Goal: Task Accomplishment & Management: Manage account settings

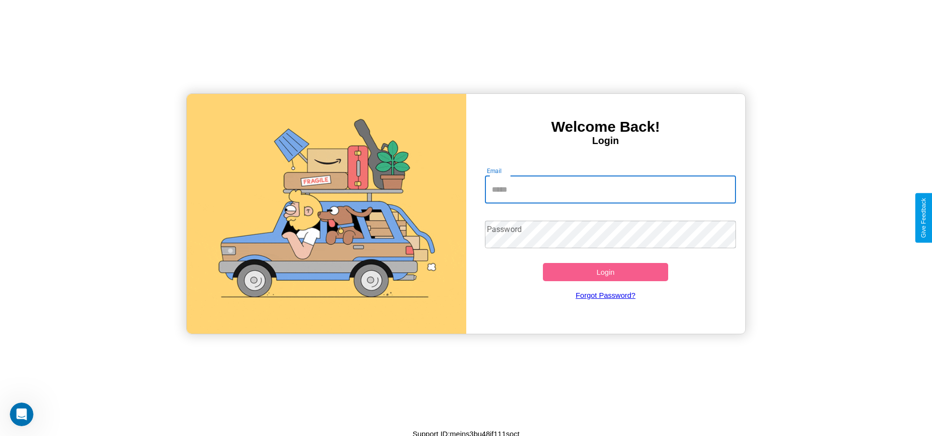
click at [610, 189] on input "Email" at bounding box center [610, 190] width 251 height 28
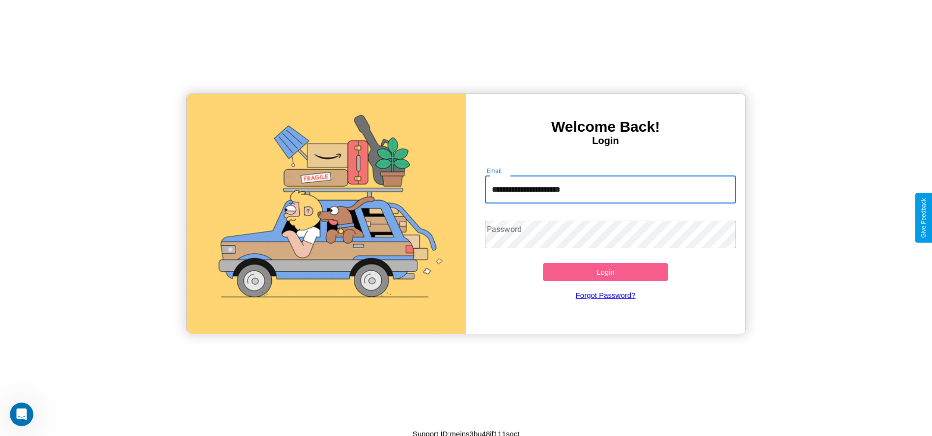
type input "**********"
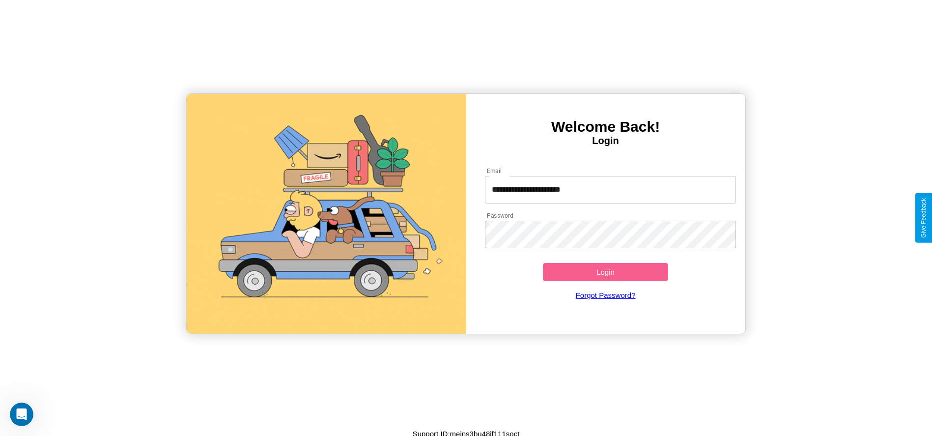
click at [605, 272] on button "Login" at bounding box center [606, 272] width 126 height 18
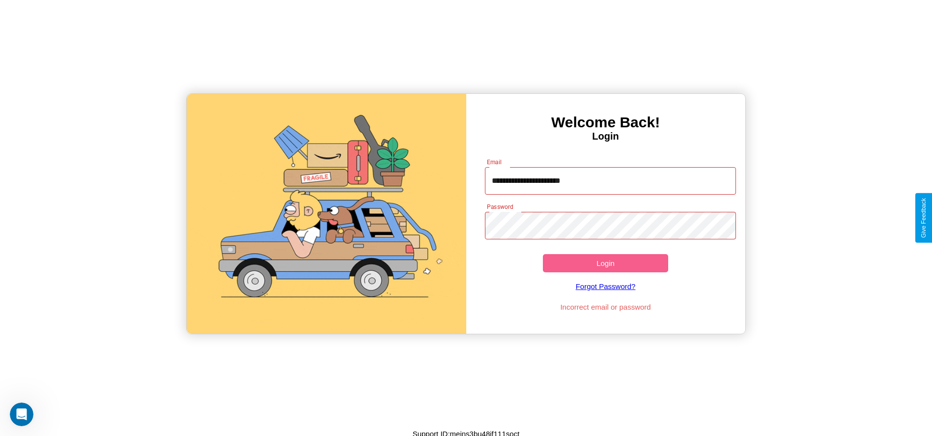
click at [605, 263] on button "Login" at bounding box center [606, 263] width 126 height 18
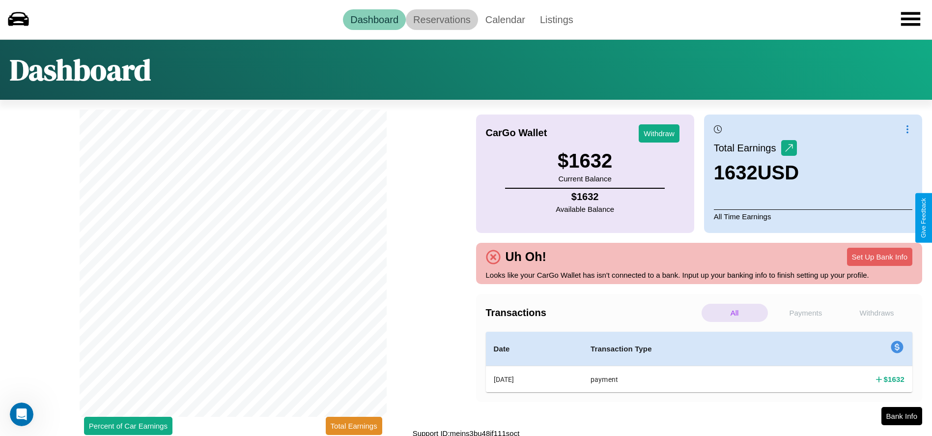
click at [442, 19] on link "Reservations" at bounding box center [442, 19] width 72 height 21
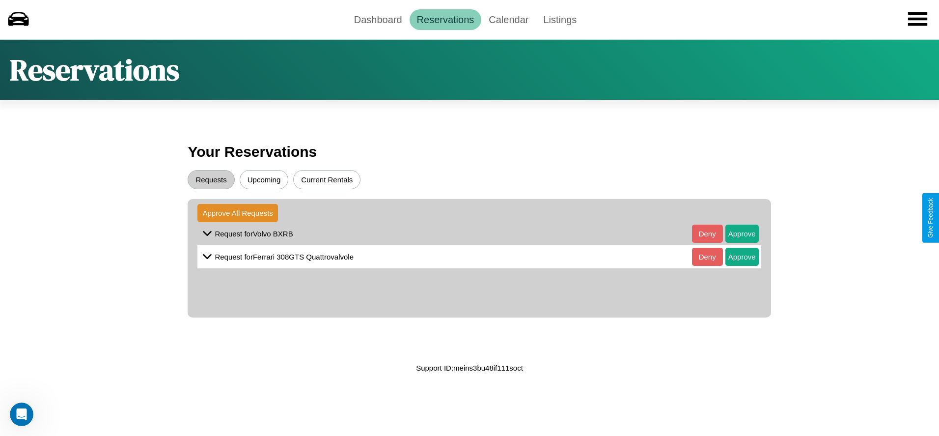
click at [264, 179] on button "Upcoming" at bounding box center [264, 179] width 49 height 19
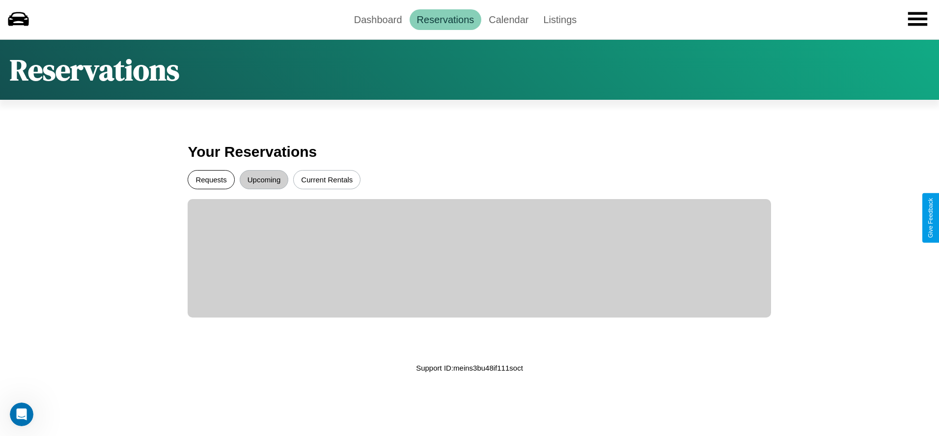
click at [211, 179] on button "Requests" at bounding box center [211, 179] width 47 height 19
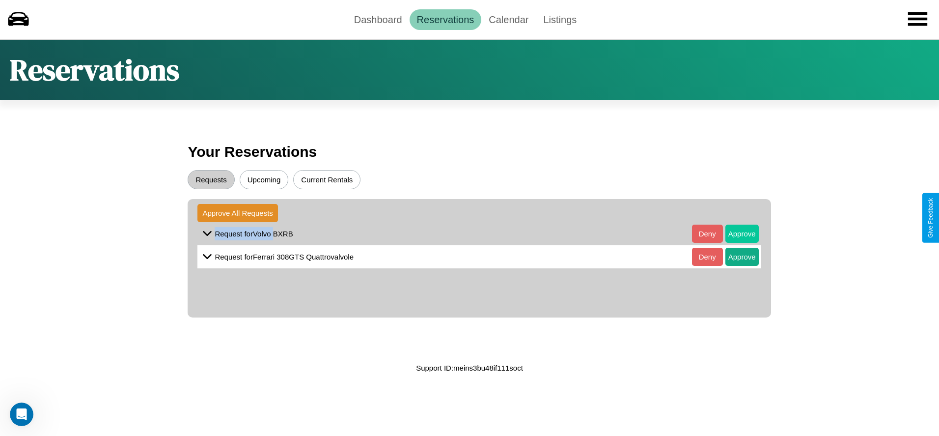
click at [734, 233] on button "Approve" at bounding box center [741, 233] width 33 height 18
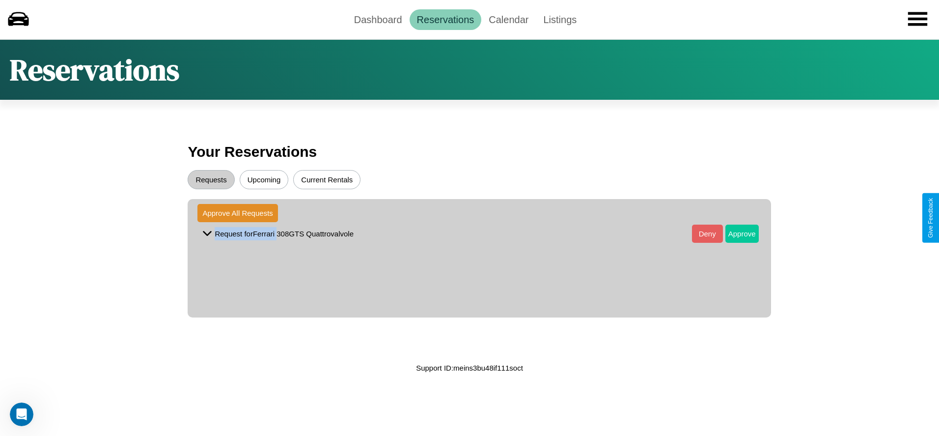
click at [734, 233] on button "Approve" at bounding box center [741, 233] width 33 height 18
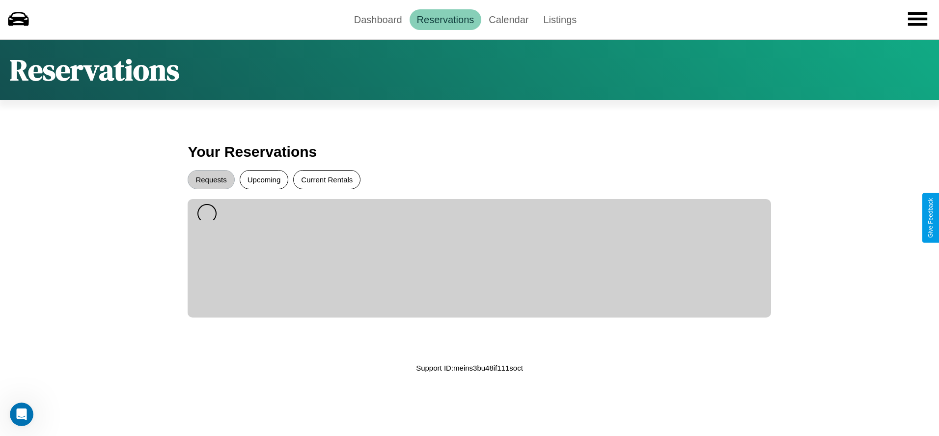
click at [327, 179] on button "Current Rentals" at bounding box center [326, 179] width 67 height 19
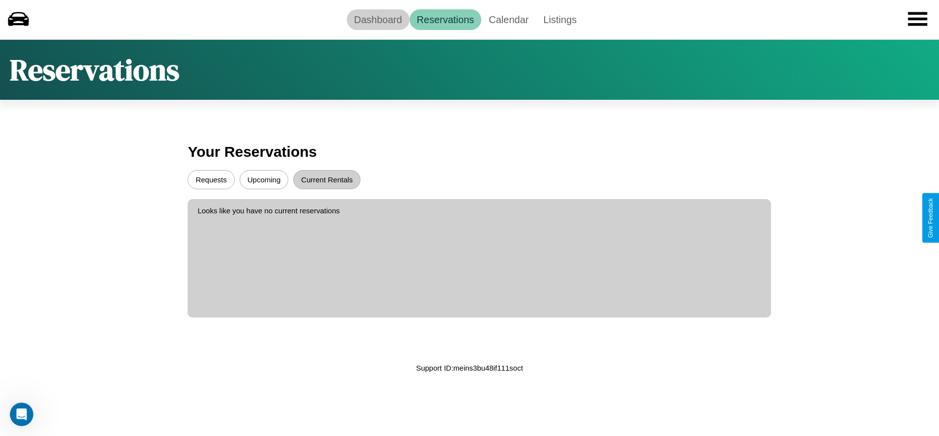
click at [378, 19] on link "Dashboard" at bounding box center [378, 19] width 63 height 21
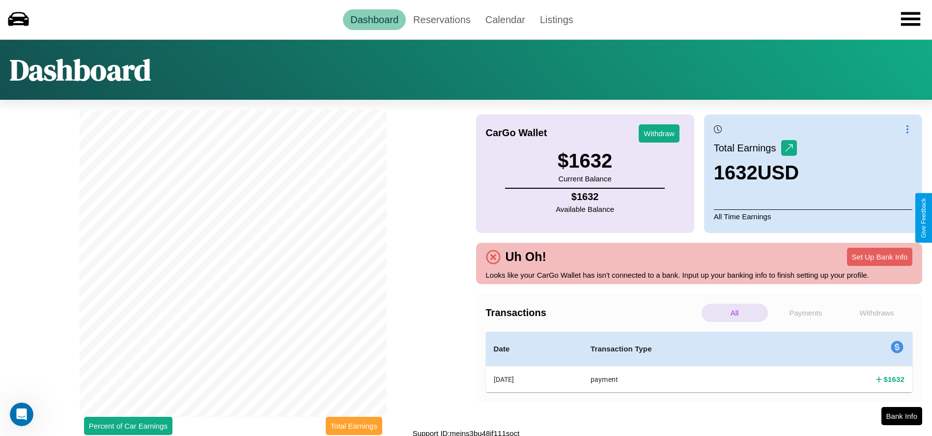
click at [354, 425] on button "Total Earnings" at bounding box center [354, 426] width 56 height 18
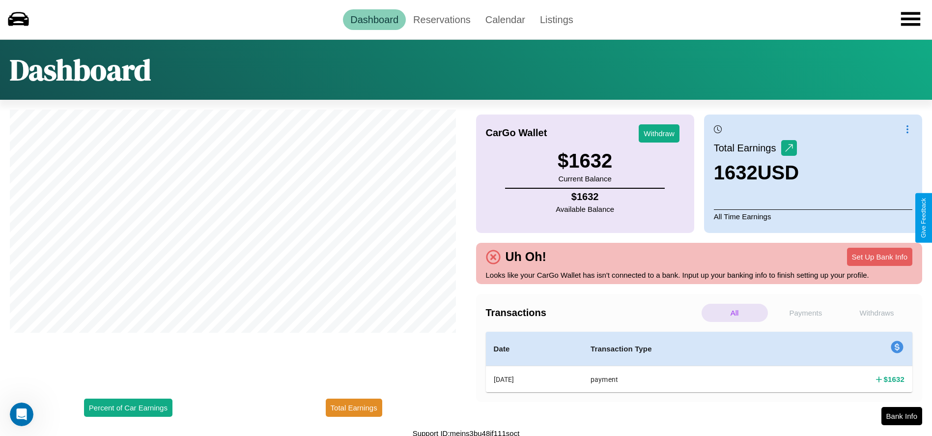
click at [805, 312] on p "Payments" at bounding box center [806, 313] width 66 height 18
click at [659, 133] on button "Withdraw" at bounding box center [659, 133] width 41 height 18
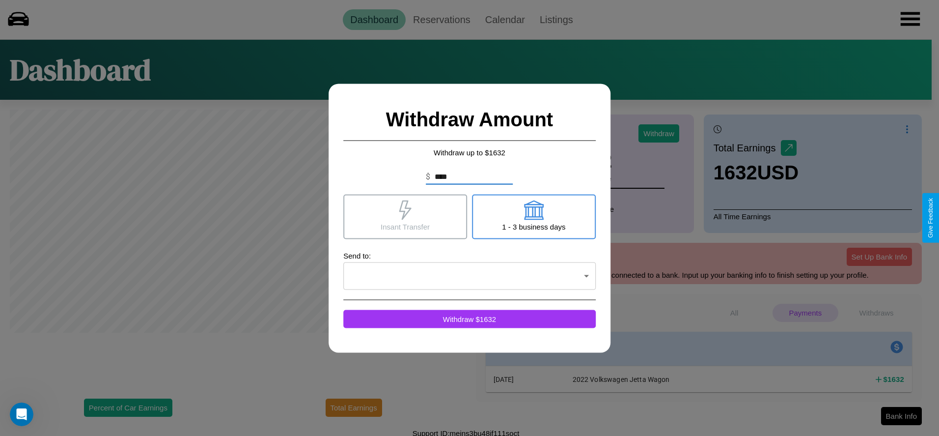
click at [533, 216] on icon at bounding box center [534, 210] width 20 height 20
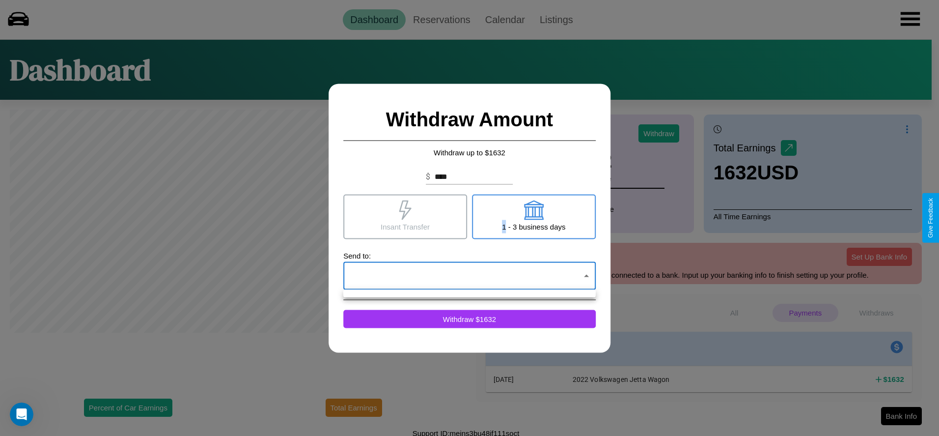
click at [470, 276] on div at bounding box center [469, 218] width 939 height 436
click div at bounding box center [469, 218] width 939 height 436
